Goal: Task Accomplishment & Management: Use online tool/utility

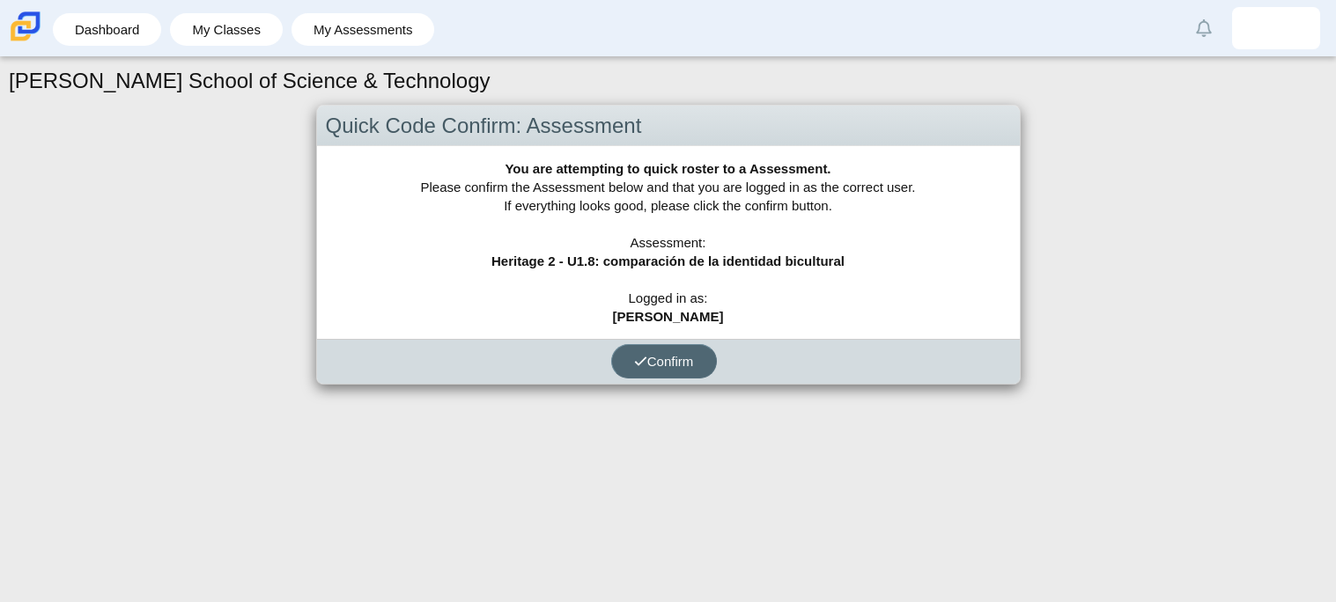
click at [678, 364] on span "Confirm" at bounding box center [664, 361] width 60 height 15
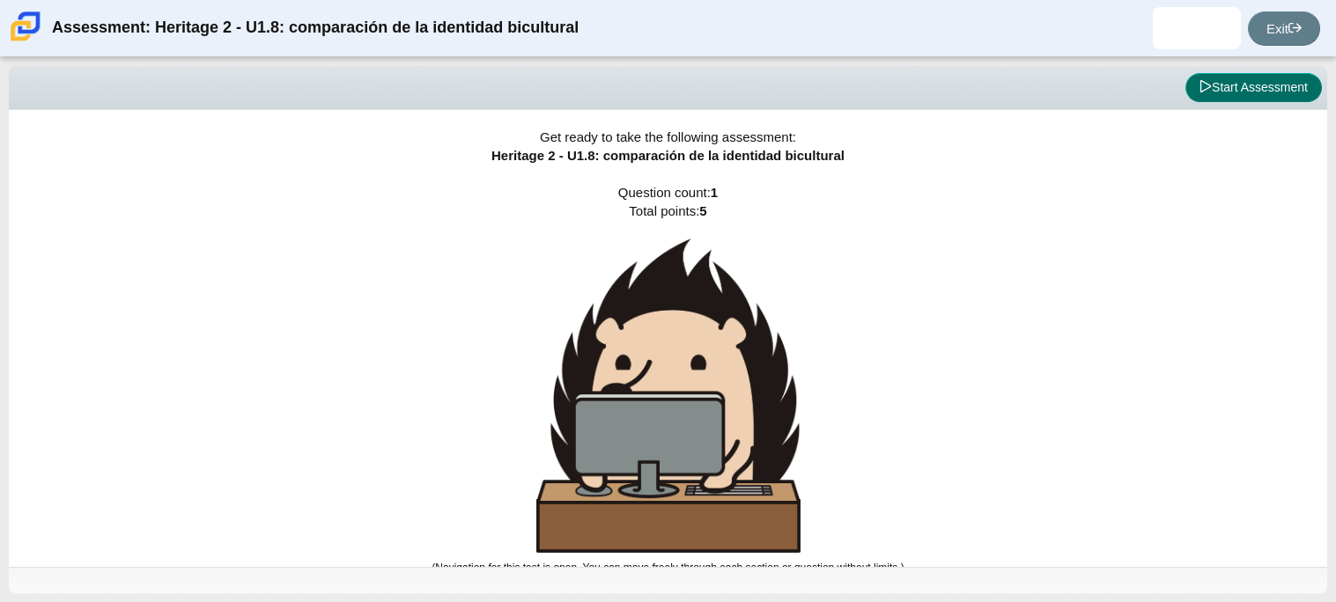
click at [1230, 79] on button "Start Assessment" at bounding box center [1253, 88] width 136 height 30
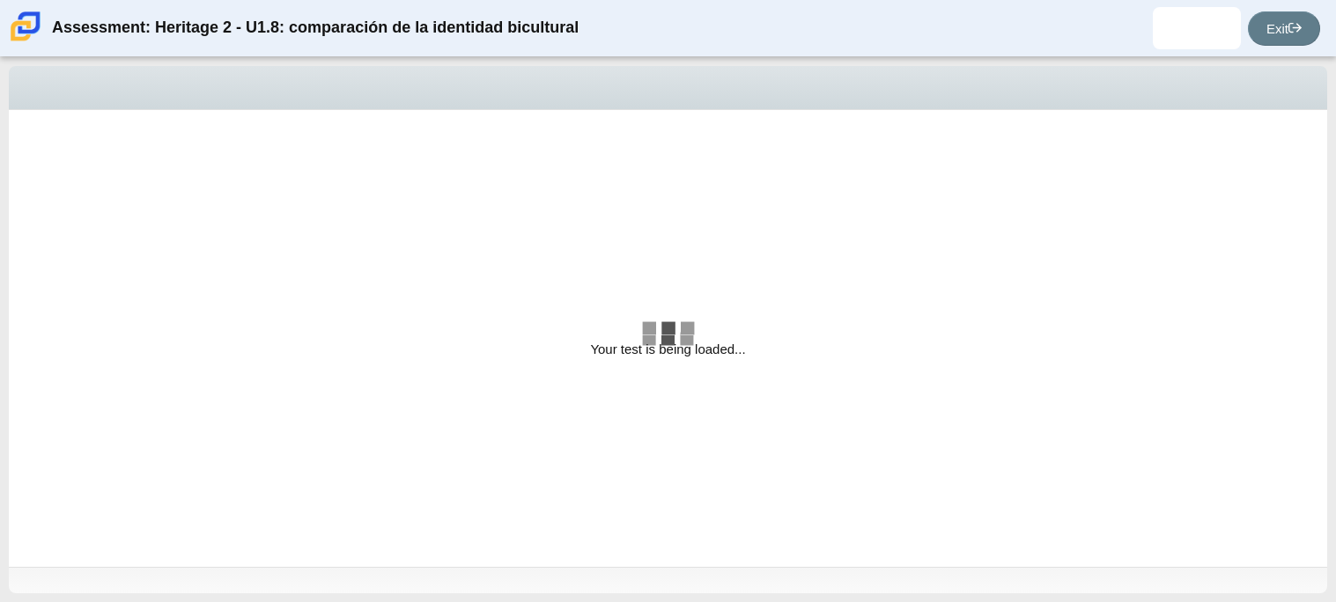
select select "3d3024f6-a892-4ba5-b2e4-c6acecfbc936"
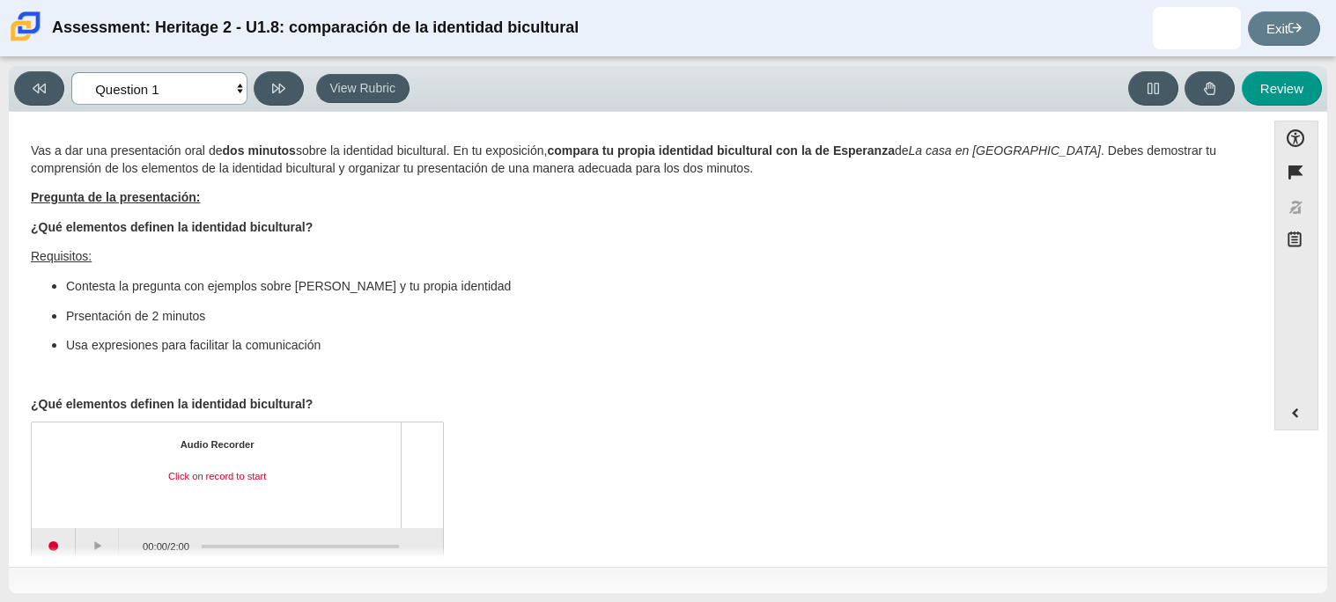
click at [122, 82] on select "Questions Question 1 Review Review Answers" at bounding box center [159, 88] width 176 height 33
click at [71, 72] on select "Questions Question 1 Review Review Answers" at bounding box center [159, 88] width 176 height 33
